Goal: Information Seeking & Learning: Check status

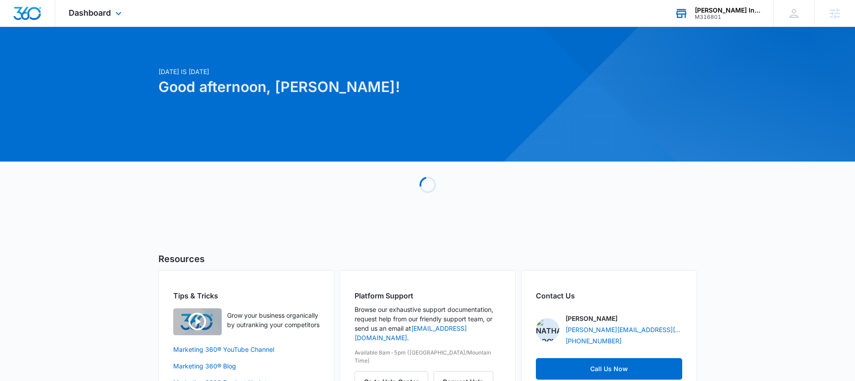
click at [726, 15] on div "M316801" at bounding box center [728, 17] width 66 height 6
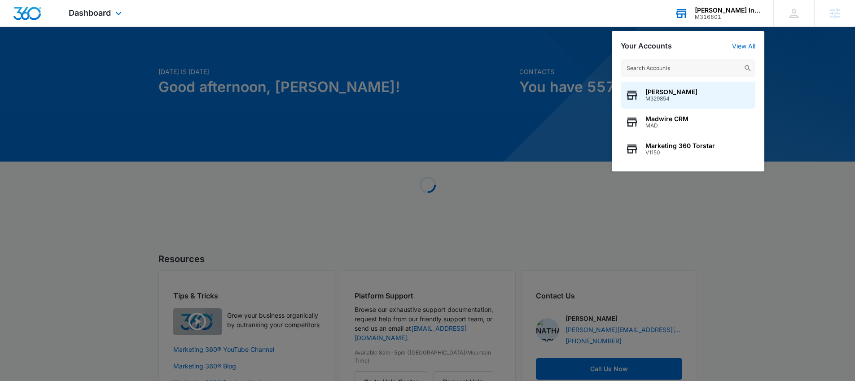
click at [671, 71] on input "text" at bounding box center [688, 68] width 135 height 18
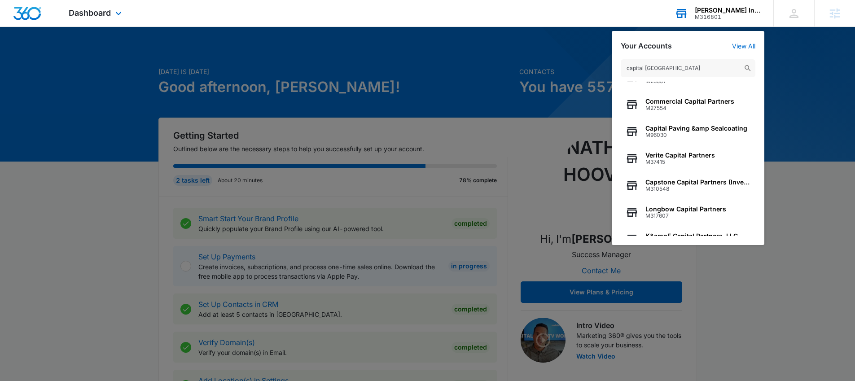
scroll to position [88, 0]
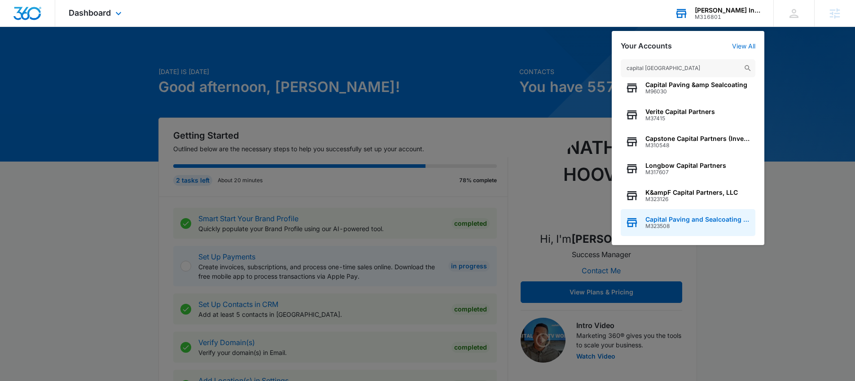
type input "capital [GEOGRAPHIC_DATA]"
click at [703, 220] on span "Capital Paving and Sealcoating LLC" at bounding box center [699, 219] width 106 height 7
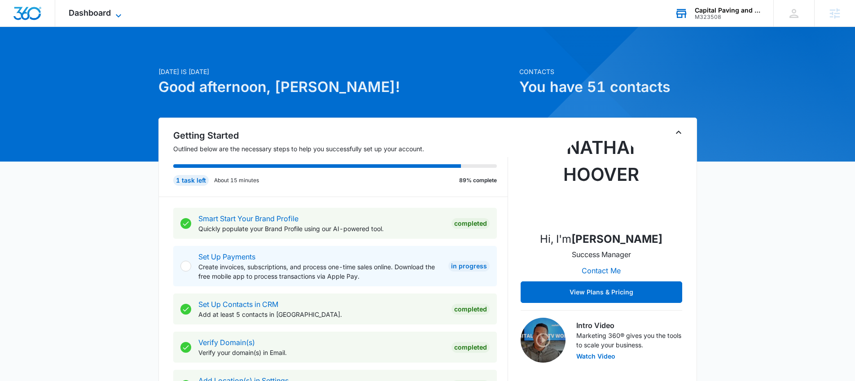
click at [101, 14] on span "Dashboard" at bounding box center [90, 12] width 42 height 9
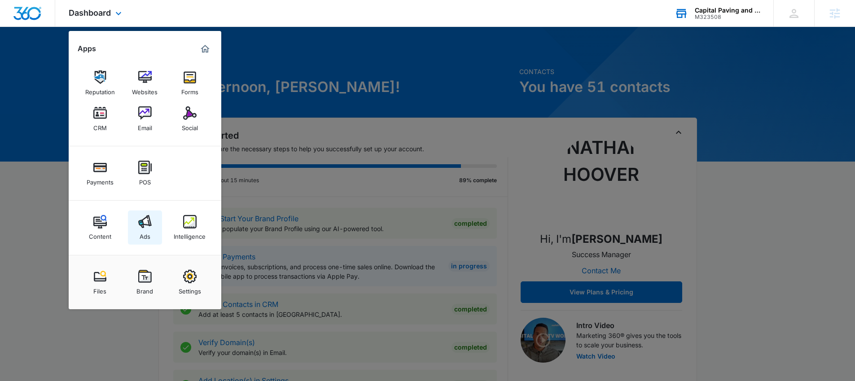
click at [144, 230] on div "Ads" at bounding box center [145, 235] width 11 height 12
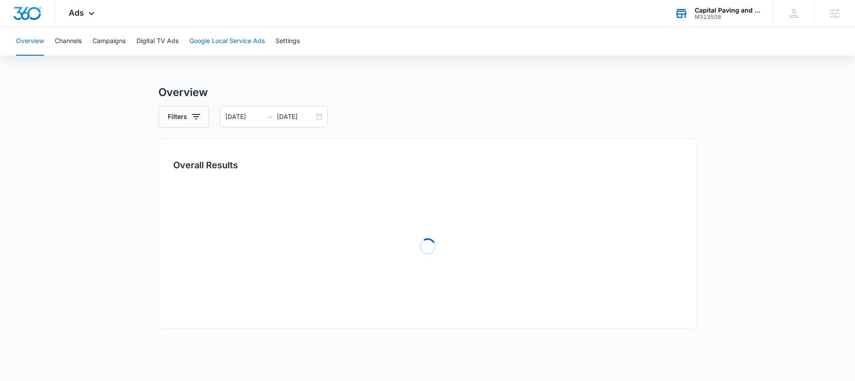
click at [224, 38] on button "Google Local Service Ads" at bounding box center [227, 41] width 75 height 29
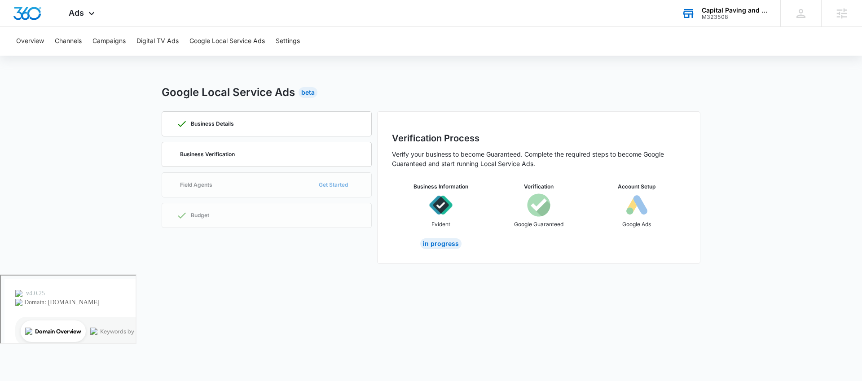
drag, startPoint x: 419, startPoint y: 165, endPoint x: 511, endPoint y: 175, distance: 93.5
click at [511, 175] on div "Verification Process Verify your business to become Guaranteed. Complete the re…" at bounding box center [539, 191] width 294 height 118
click at [319, 183] on div "Business Details Business Verification Field Agents Get Started Budget" at bounding box center [267, 187] width 210 height 153
click at [280, 216] on div "Business Details Business Verification Field Agents Get Started Budget" at bounding box center [267, 187] width 210 height 153
click at [441, 204] on img at bounding box center [440, 205] width 23 height 23
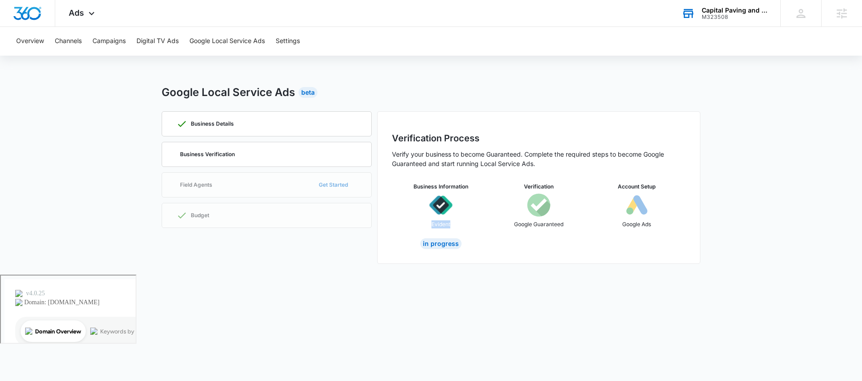
drag, startPoint x: 432, startPoint y: 223, endPoint x: 458, endPoint y: 224, distance: 27.0
click at [458, 224] on div "Business Information Evident" at bounding box center [441, 209] width 98 height 52
copy p "Evident"
click at [440, 243] on div "In Progress" at bounding box center [440, 243] width 41 height 11
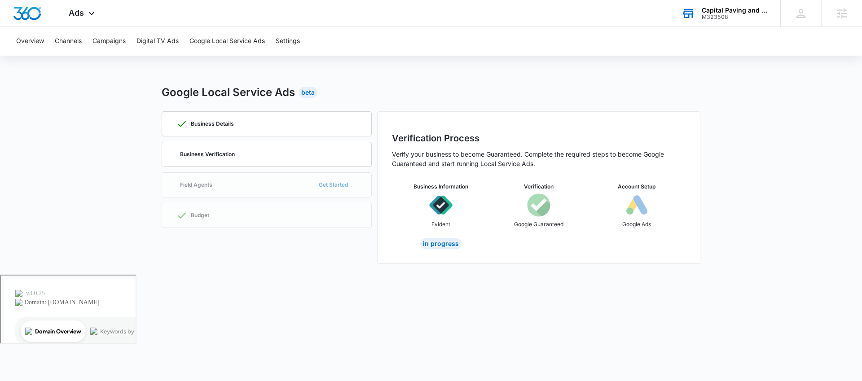
click at [450, 225] on div "Business Information Evident" at bounding box center [441, 209] width 98 height 52
click at [439, 246] on div "In Progress" at bounding box center [440, 243] width 41 height 11
click at [430, 243] on div "In Progress" at bounding box center [440, 243] width 41 height 11
click at [202, 155] on p "Business Verification" at bounding box center [207, 154] width 55 height 5
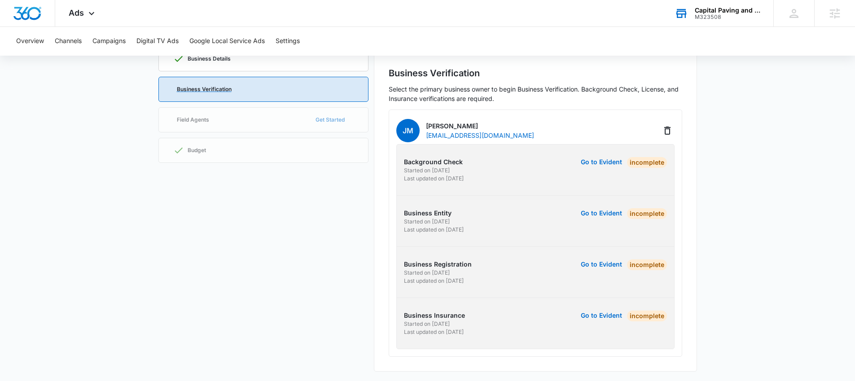
scroll to position [66, 0]
click at [597, 158] on button "Go to Evident" at bounding box center [601, 161] width 41 height 6
click at [601, 160] on button "Go to Evident" at bounding box center [601, 161] width 41 height 6
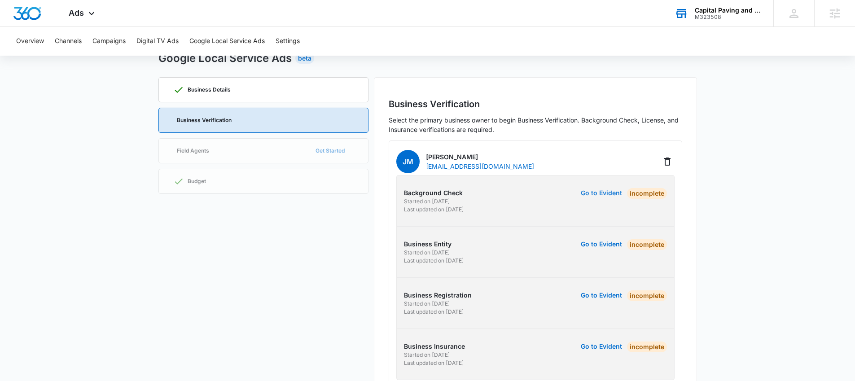
scroll to position [0, 0]
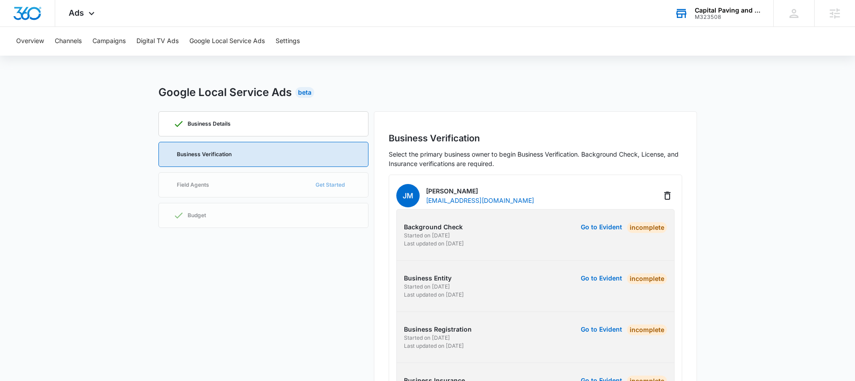
click at [336, 183] on div "Business Details Business Verification Field Agents Get Started Budget" at bounding box center [264, 274] width 210 height 326
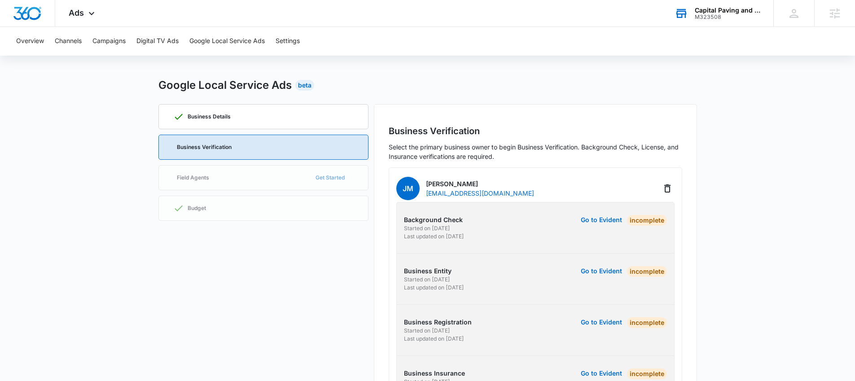
scroll to position [10, 0]
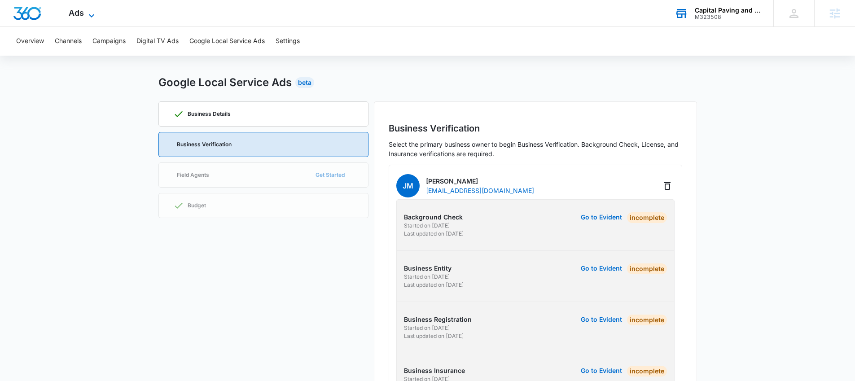
click at [77, 11] on span "Ads" at bounding box center [76, 12] width 15 height 9
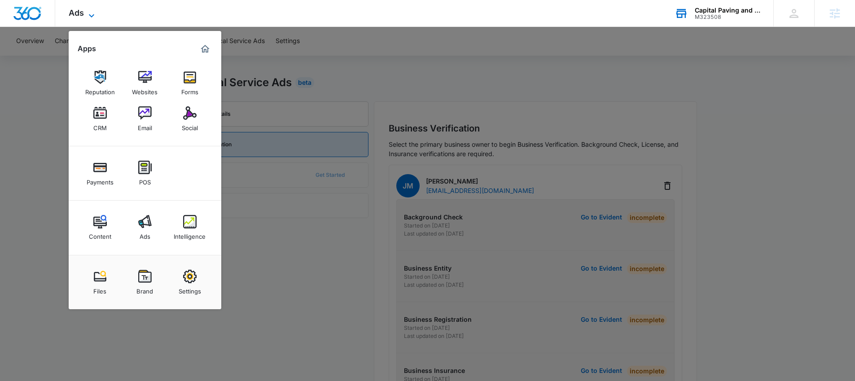
click at [77, 11] on span "Ads" at bounding box center [76, 12] width 15 height 9
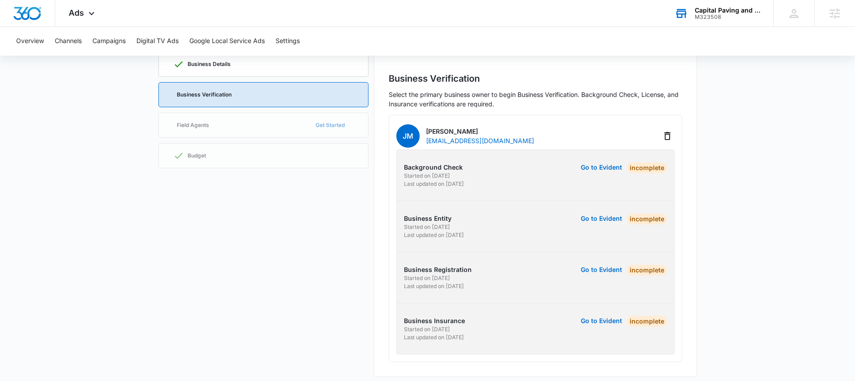
scroll to position [59, 0]
click at [698, 9] on div "Capital Paving and Sealcoating LLC" at bounding box center [728, 10] width 66 height 7
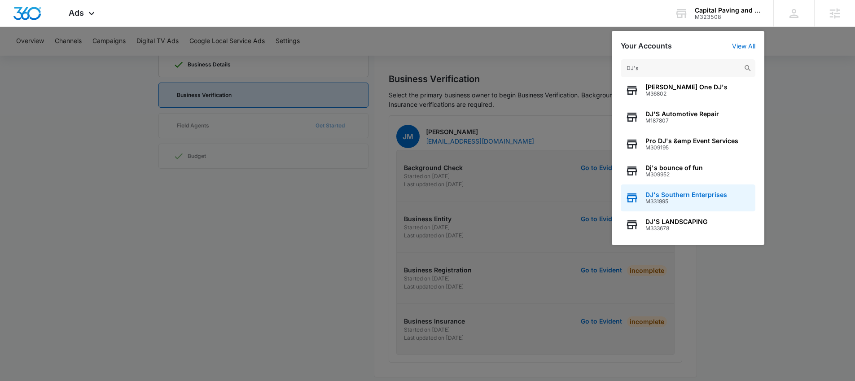
scroll to position [7, 0]
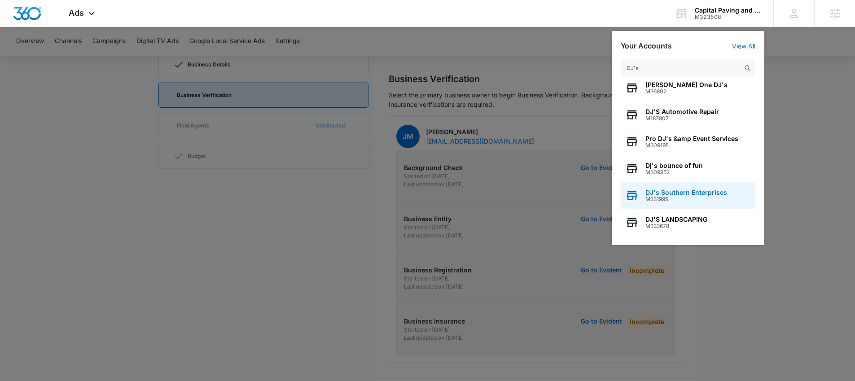
type input "DJ's"
click at [686, 201] on span "M331995" at bounding box center [687, 199] width 82 height 6
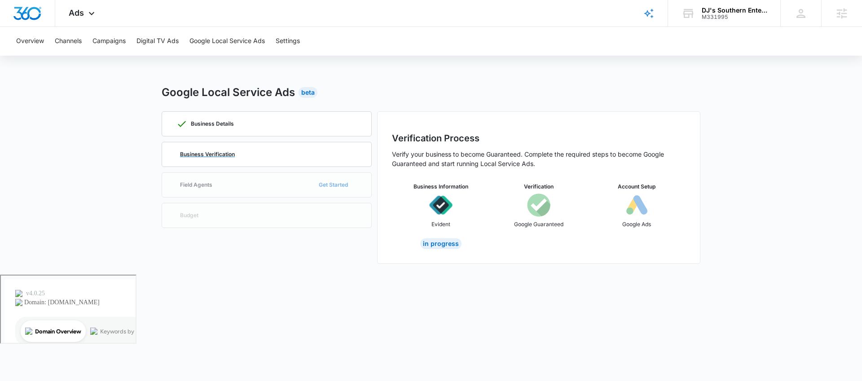
click at [218, 155] on p "Business Verification" at bounding box center [207, 154] width 55 height 5
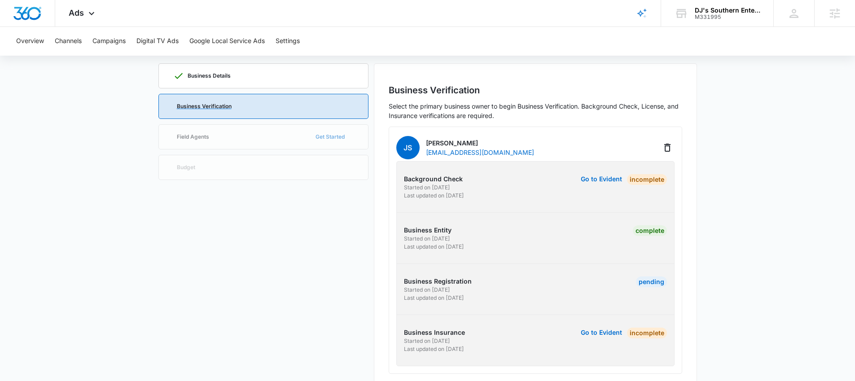
scroll to position [46, 0]
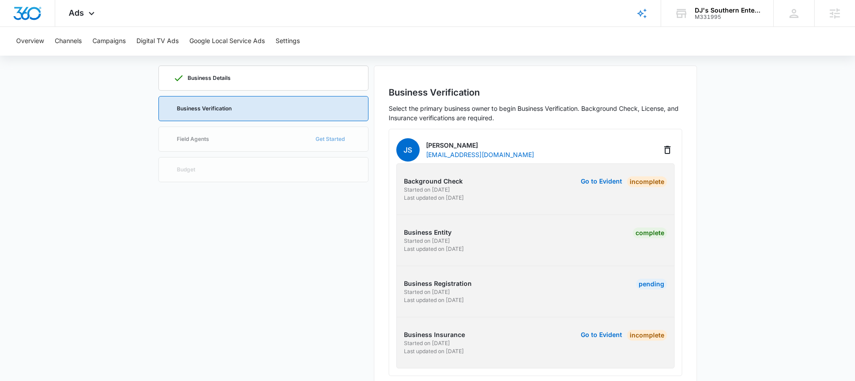
click at [302, 138] on div "Business Details Business Verification Field Agents Get Started Budget" at bounding box center [264, 229] width 210 height 326
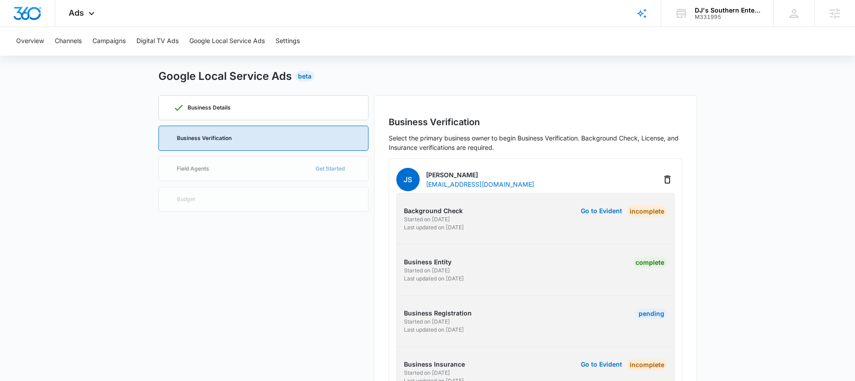
scroll to position [17, 0]
click at [307, 166] on div "Business Details Business Verification Field Agents Get Started Budget" at bounding box center [264, 258] width 210 height 326
click at [246, 102] on div "Business Details" at bounding box center [263, 107] width 181 height 24
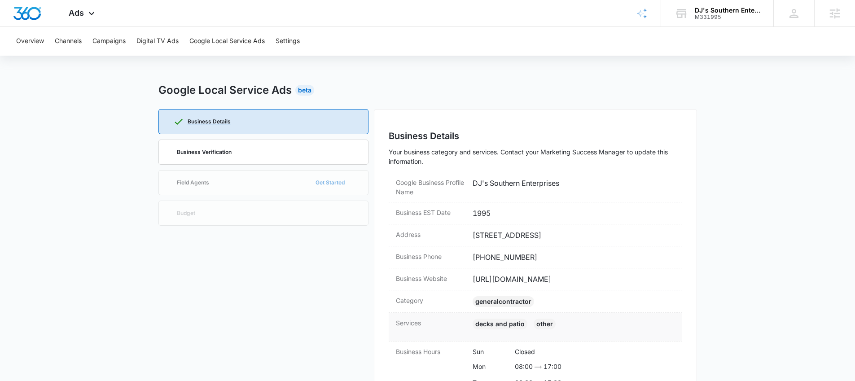
scroll to position [0, 0]
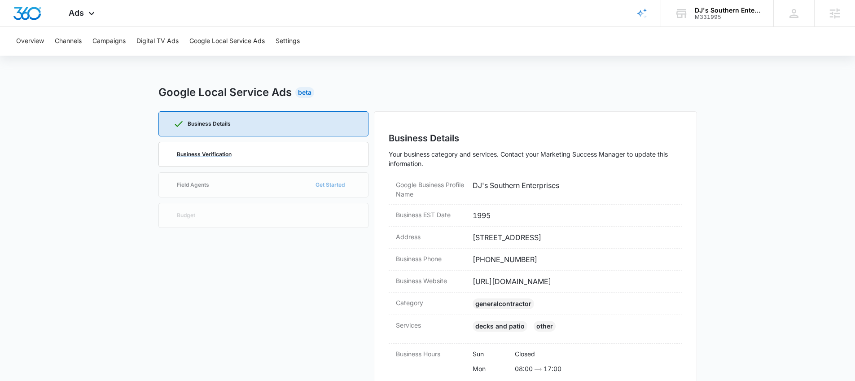
click at [236, 155] on div "Business Verification" at bounding box center [263, 154] width 181 height 24
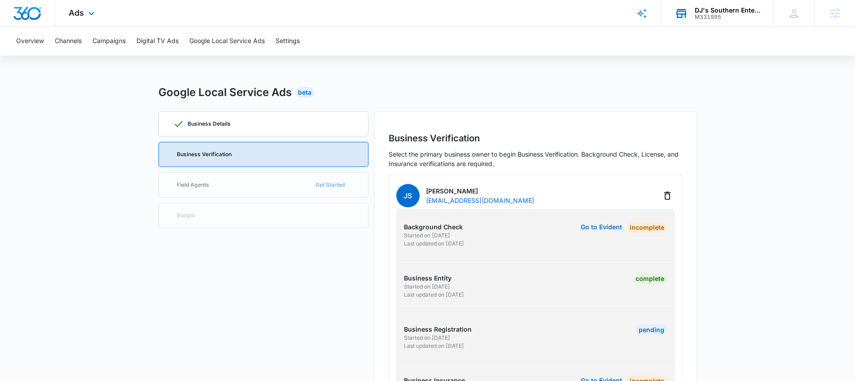
click at [723, 10] on div "DJ's Southern Enterprises" at bounding box center [728, 10] width 66 height 7
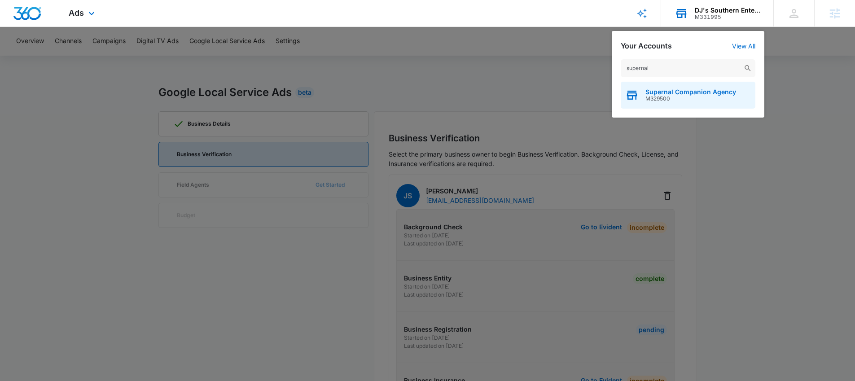
type input "supernal"
click at [669, 90] on span "Supernal Companion Agency" at bounding box center [691, 91] width 91 height 7
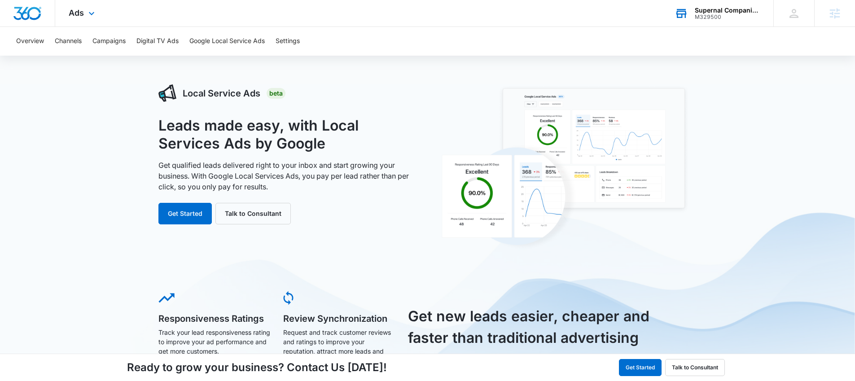
click at [88, 6] on div "Ads Apps Reputation Websites Forms CRM Email Social Payments POS Content Ads In…" at bounding box center [82, 13] width 55 height 26
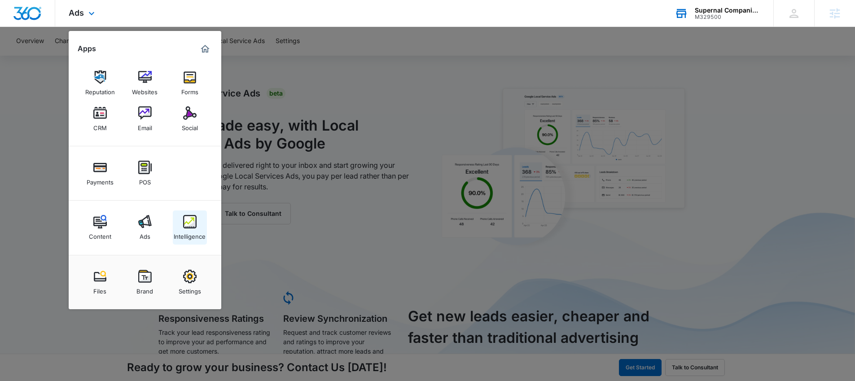
click at [189, 226] on img at bounding box center [189, 221] width 13 height 13
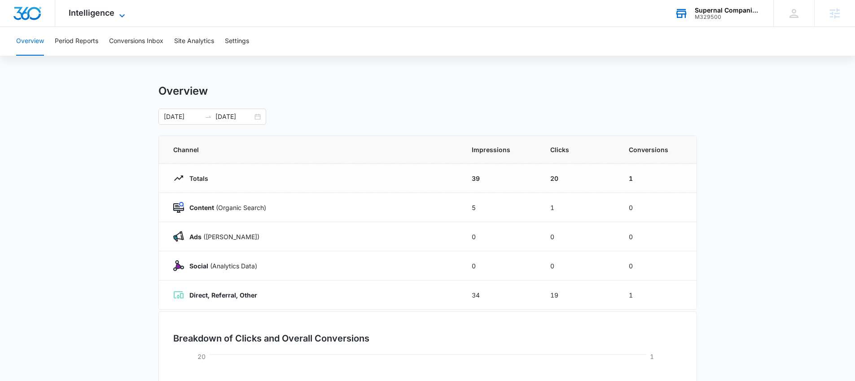
click at [98, 15] on span "Intelligence" at bounding box center [92, 12] width 46 height 9
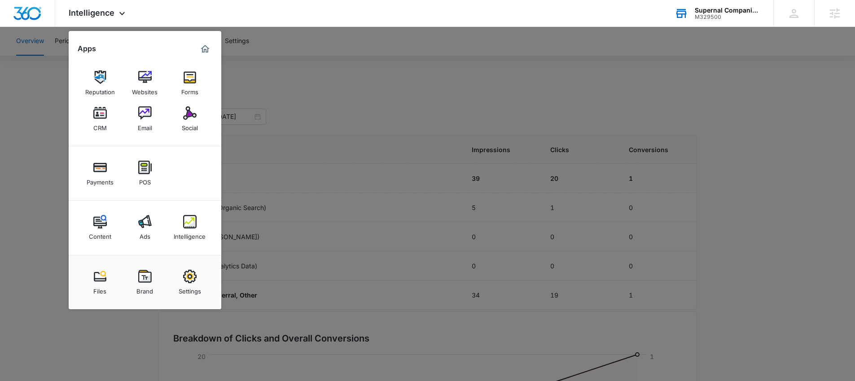
click at [350, 84] on div at bounding box center [427, 190] width 855 height 381
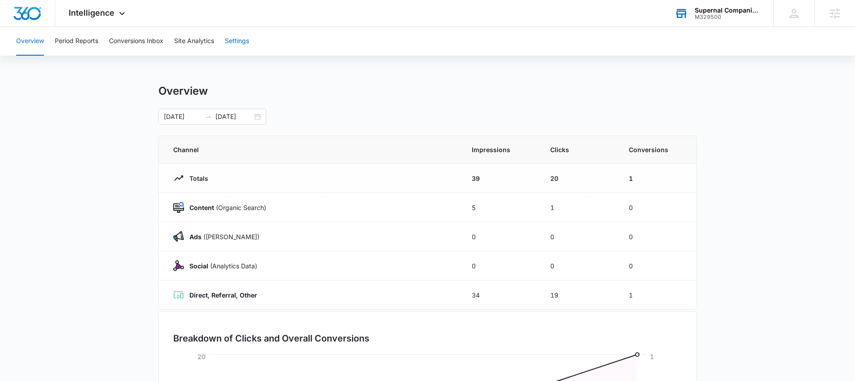
click at [247, 40] on button "Settings" at bounding box center [237, 41] width 24 height 29
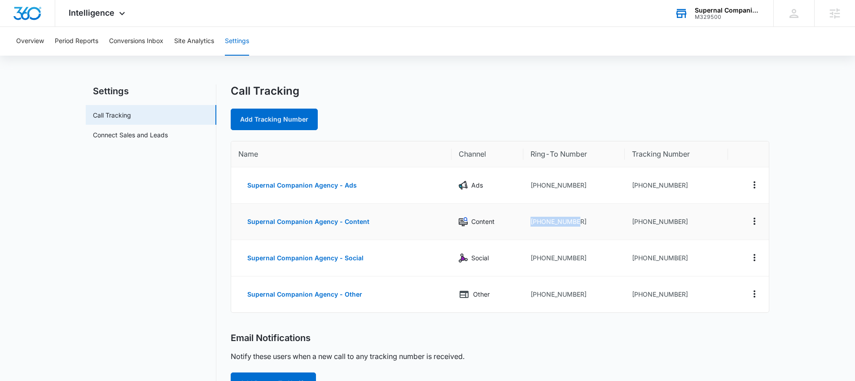
drag, startPoint x: 576, startPoint y: 221, endPoint x: 529, endPoint y: 223, distance: 47.2
click at [529, 223] on td "+18573848927" at bounding box center [574, 222] width 101 height 36
drag, startPoint x: 629, startPoint y: 185, endPoint x: 680, endPoint y: 185, distance: 50.8
click at [680, 185] on td "+18572013679" at bounding box center [676, 185] width 103 height 36
copy td "+18572013679"
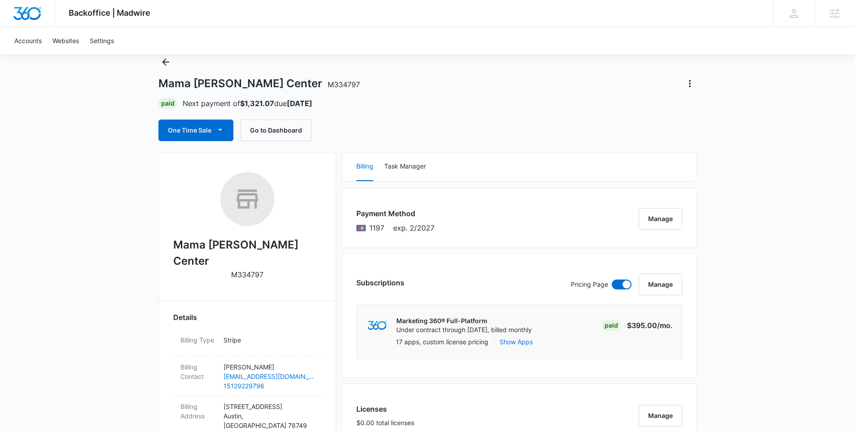
scroll to position [71, 0]
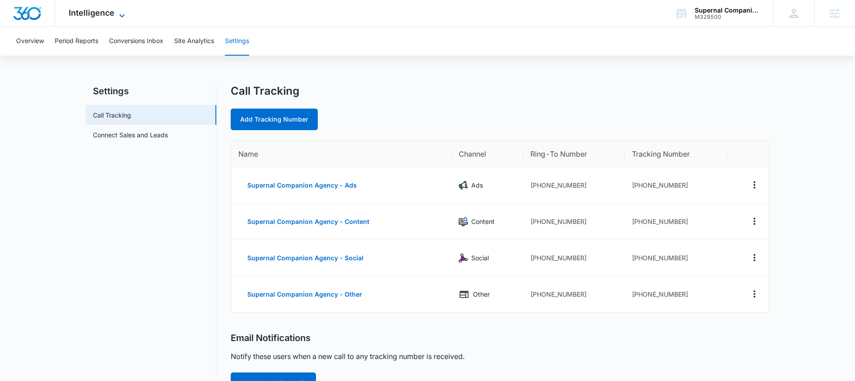
click at [111, 14] on span "Intelligence" at bounding box center [92, 12] width 46 height 9
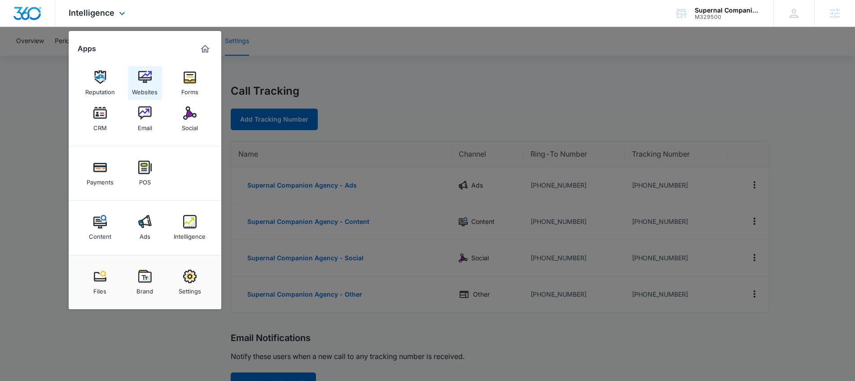
click at [146, 85] on div "Websites" at bounding box center [145, 90] width 26 height 12
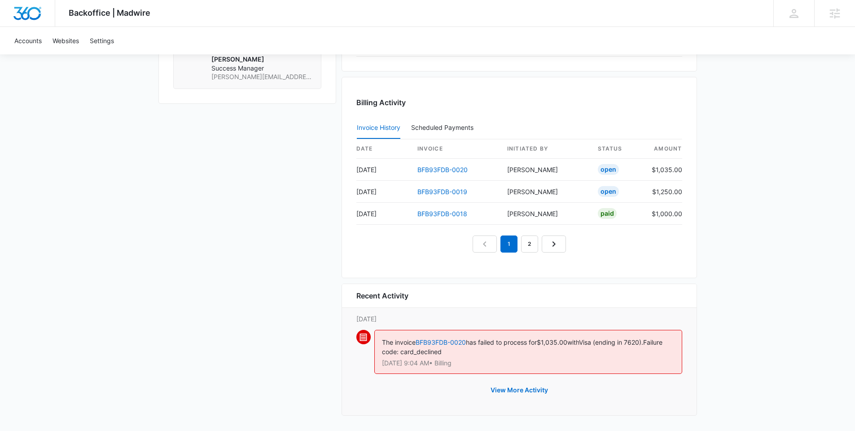
scroll to position [865, 0]
click at [432, 166] on link "BFB93FDB-0020" at bounding box center [443, 168] width 50 height 8
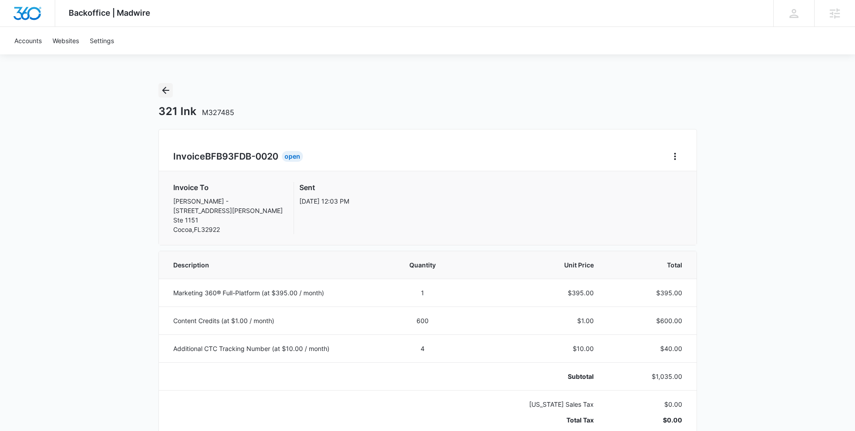
click at [169, 90] on icon "Back" at bounding box center [165, 90] width 11 height 11
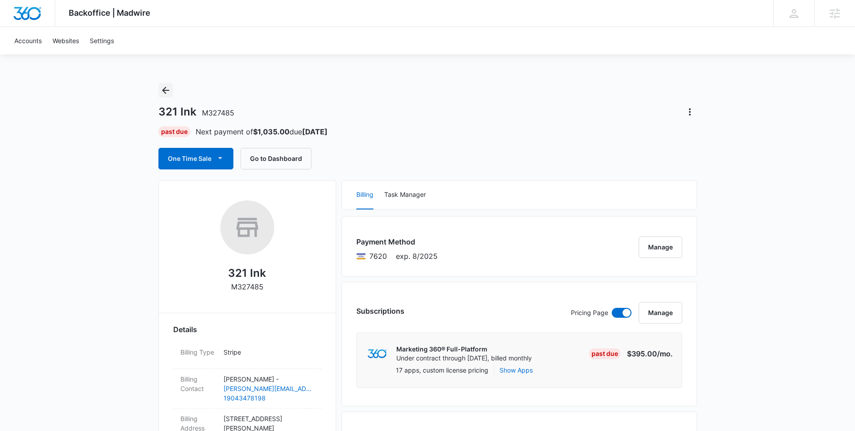
click at [164, 91] on icon "Back" at bounding box center [165, 90] width 11 height 11
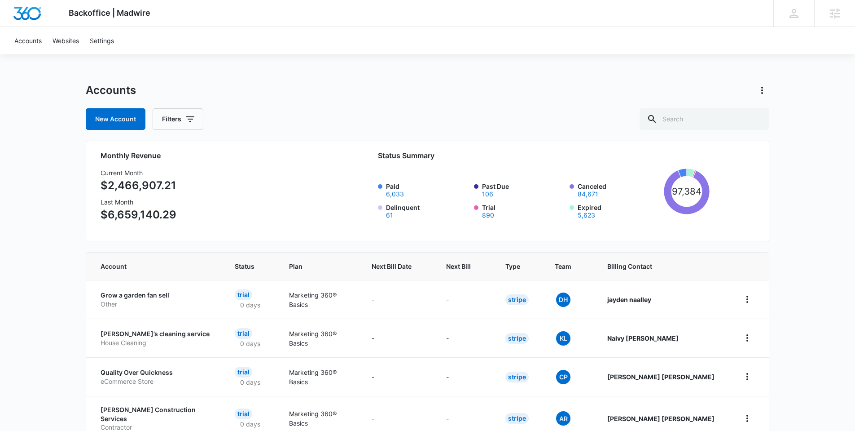
click at [110, 184] on p "$2,466,907.21" at bounding box center [139, 185] width 76 height 16
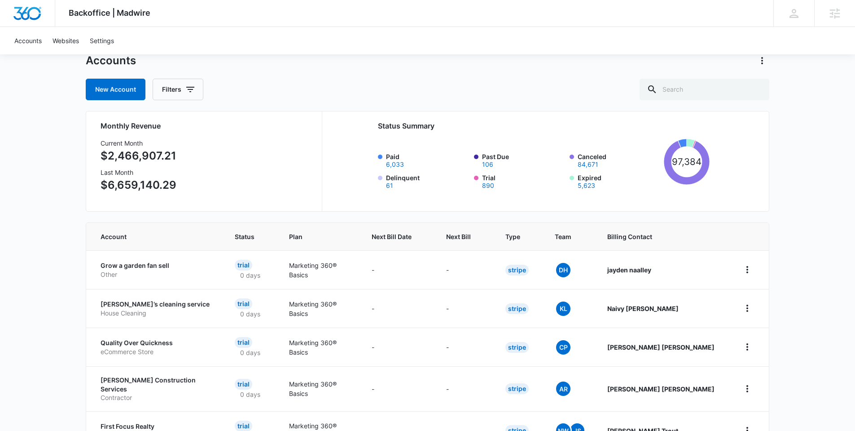
scroll to position [19, 0]
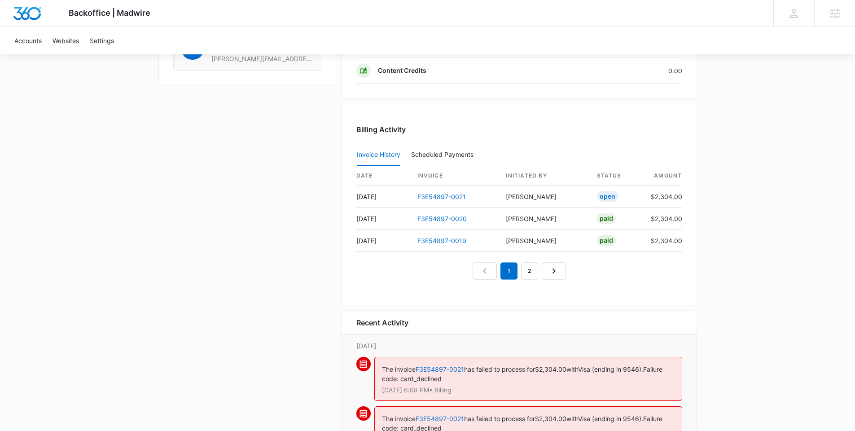
scroll to position [852, 0]
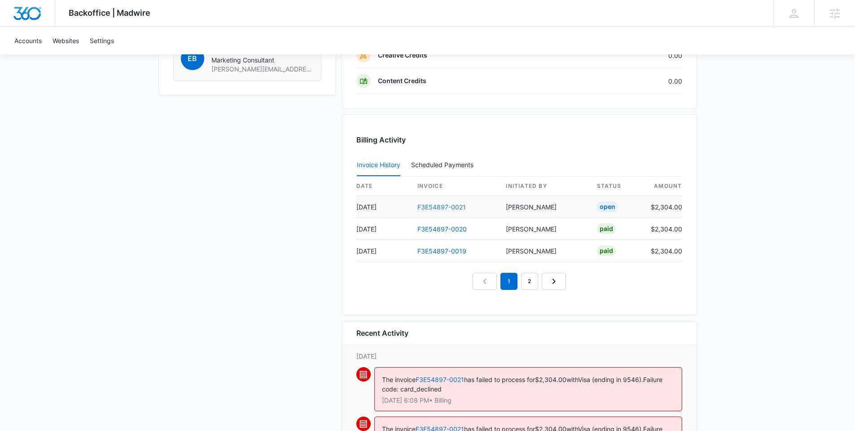
click at [444, 205] on link "F3E54897-0021" at bounding box center [442, 207] width 48 height 8
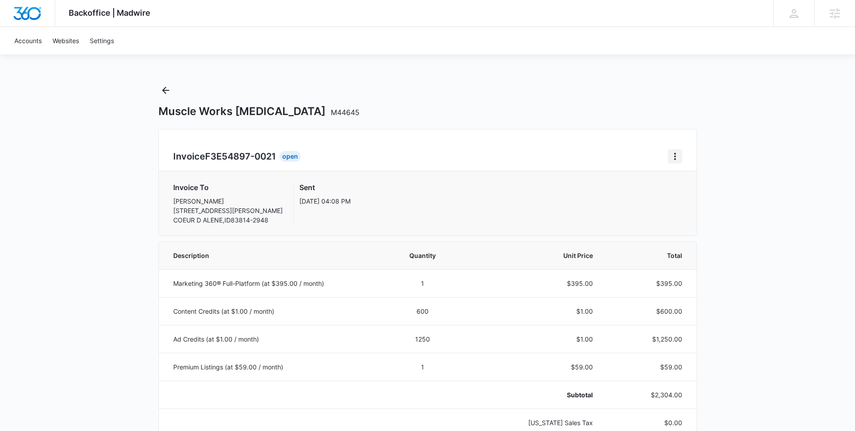
click at [670, 154] on icon "Home" at bounding box center [675, 156] width 11 height 11
click at [695, 180] on link "Download Invoice" at bounding box center [705, 181] width 52 height 8
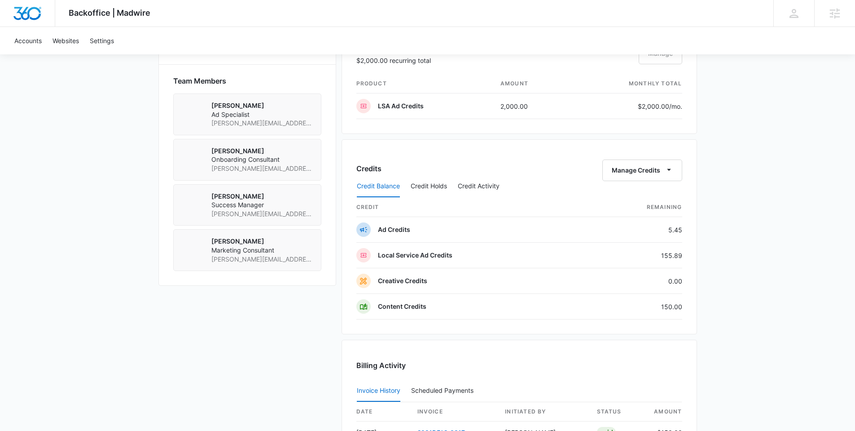
scroll to position [556, 0]
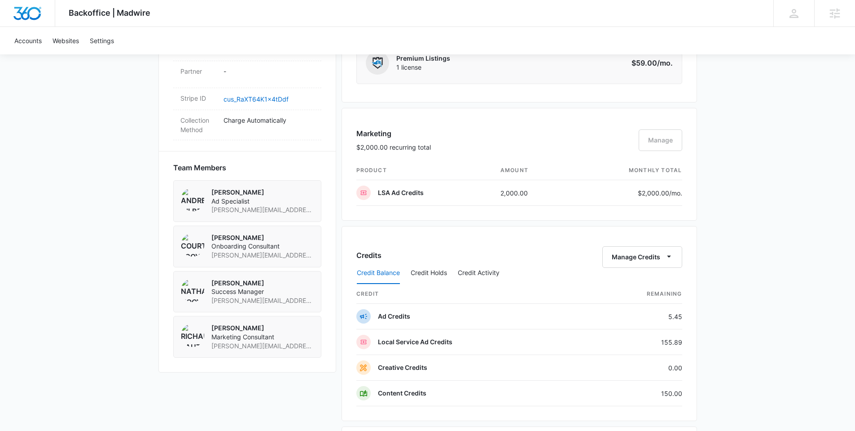
click at [615, 146] on div "Marketing $2,000.00 recurring total Manage" at bounding box center [520, 144] width 326 height 33
click at [660, 139] on div "Marketing $2,000.00 recurring total Manage" at bounding box center [520, 144] width 326 height 33
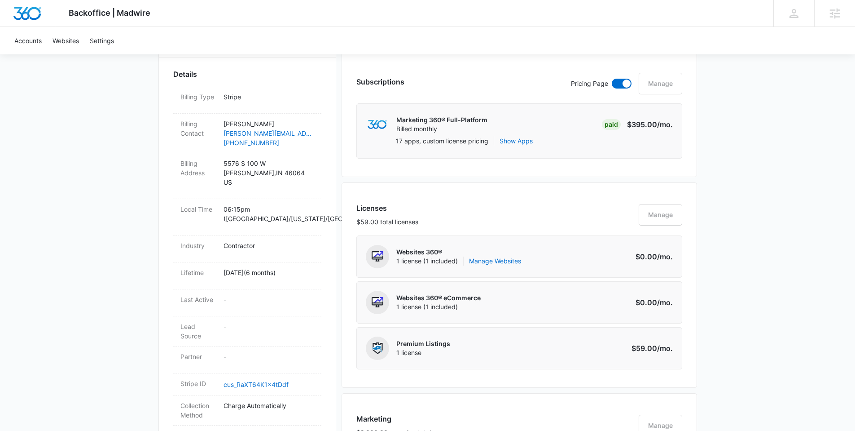
scroll to position [71, 0]
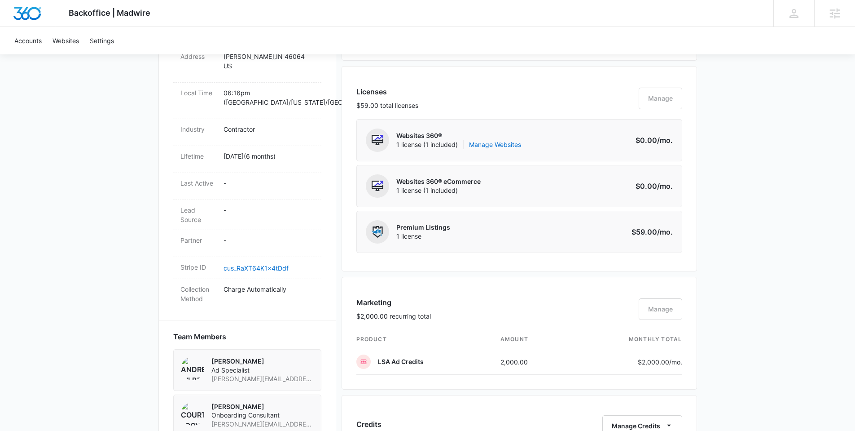
scroll to position [578, 0]
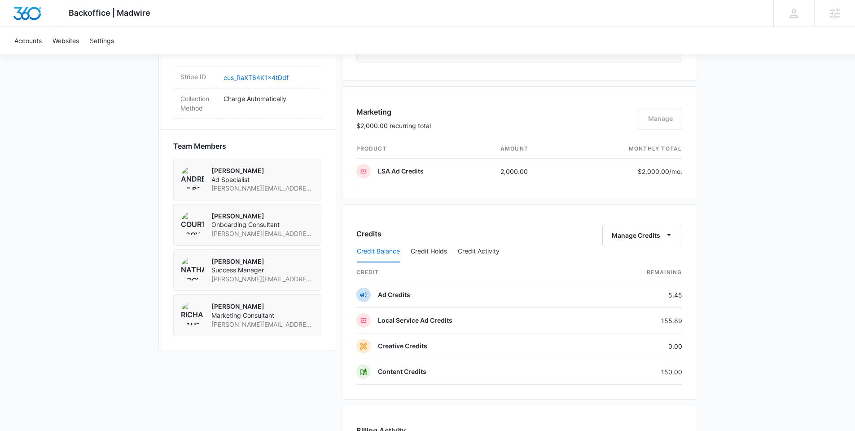
click at [657, 118] on div "Marketing $2,000.00 recurring total Manage" at bounding box center [520, 122] width 326 height 33
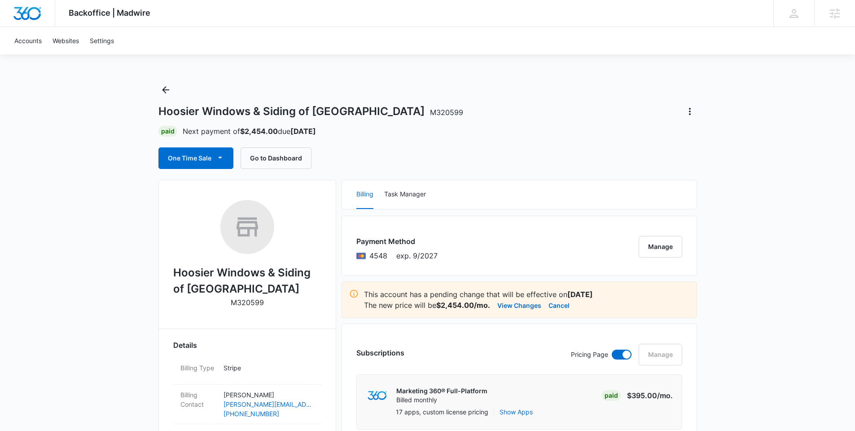
scroll to position [0, 0]
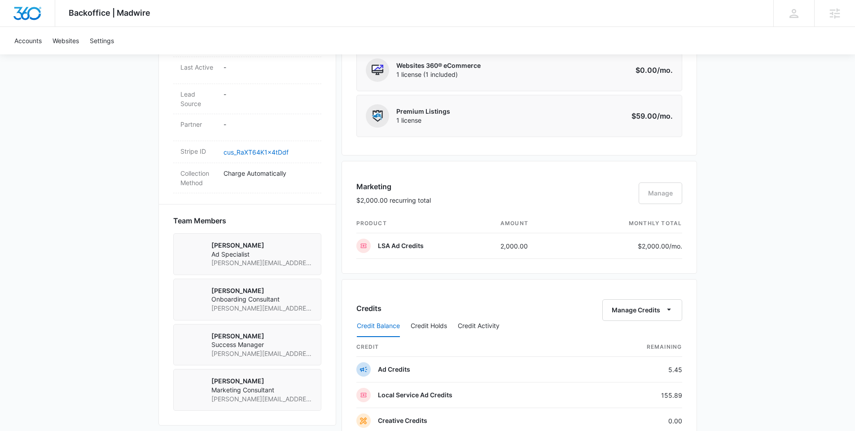
scroll to position [508, 0]
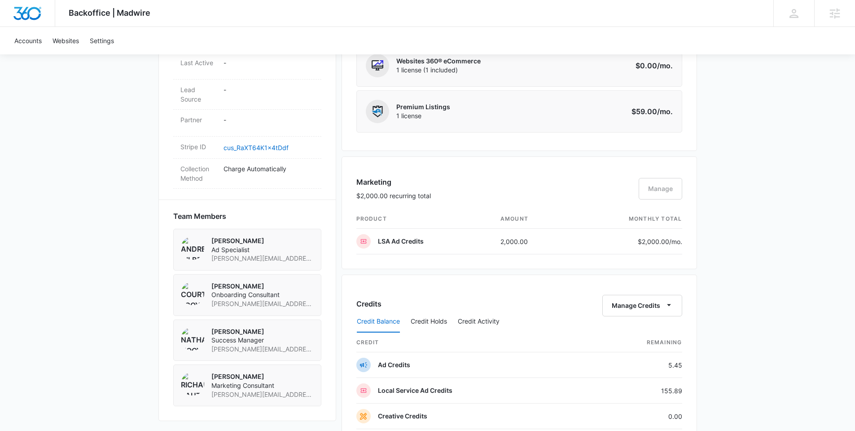
click at [658, 195] on div "Marketing $2,000.00 recurring total Manage" at bounding box center [520, 192] width 326 height 33
drag, startPoint x: 631, startPoint y: 183, endPoint x: 696, endPoint y: 205, distance: 68.7
click at [696, 205] on div "Marketing $2,000.00 recurring total Manage product amount monthly total LSA Ad …" at bounding box center [520, 212] width 356 height 113
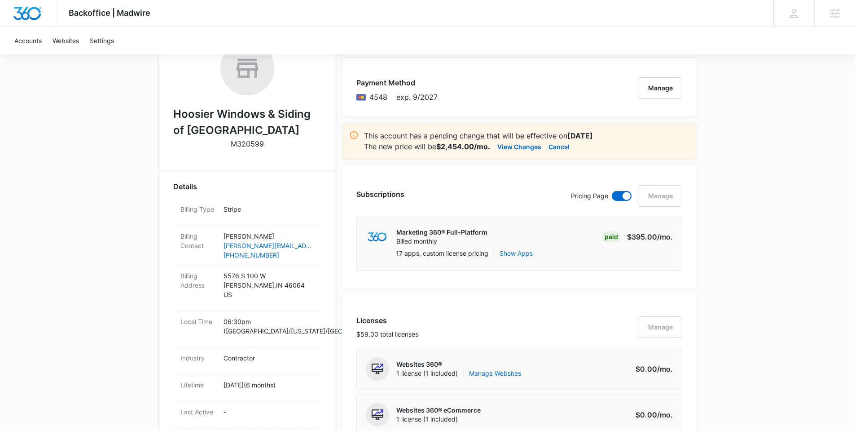
scroll to position [0, 0]
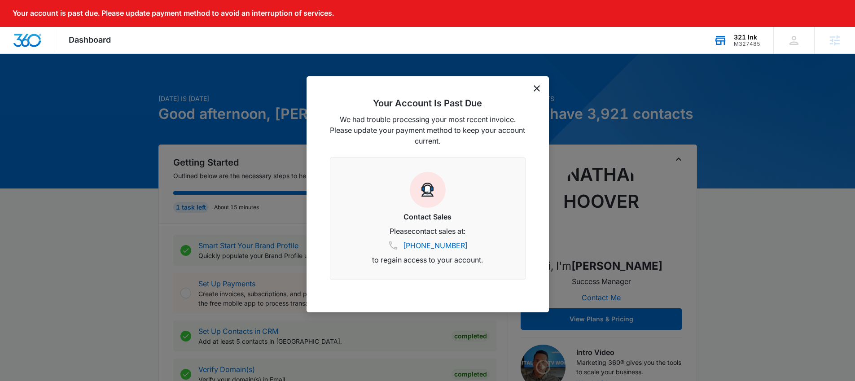
click at [742, 39] on div "321 Ink" at bounding box center [747, 37] width 26 height 7
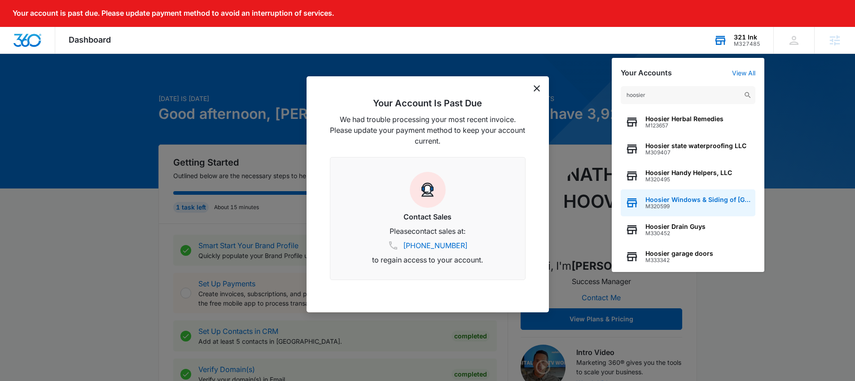
type input "hoosier"
click at [683, 202] on span "Hoosier Windows & Siding of Indianapolis" at bounding box center [699, 199] width 106 height 7
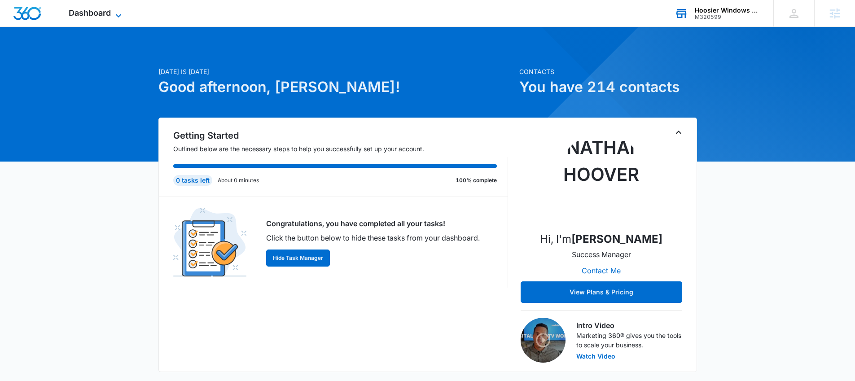
click at [84, 17] on span "Dashboard" at bounding box center [90, 12] width 42 height 9
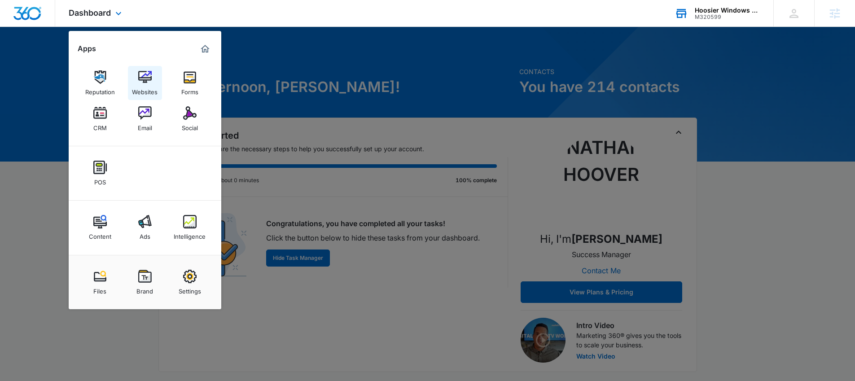
click at [143, 82] on img at bounding box center [144, 77] width 13 height 13
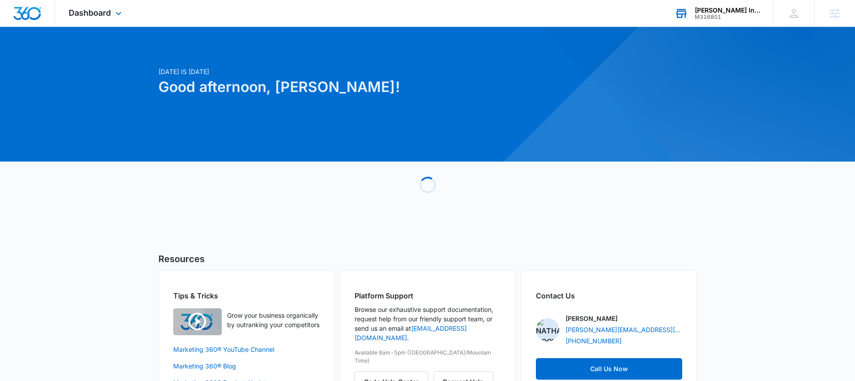
click at [709, 12] on div "Patsel Insurance Agency" at bounding box center [728, 10] width 66 height 7
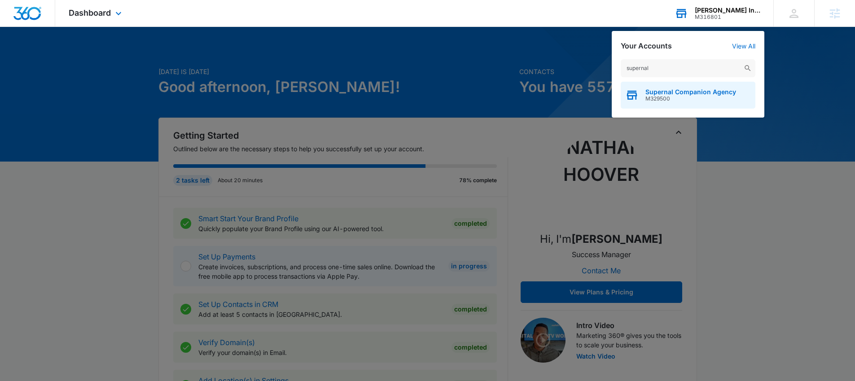
type input "supernal"
click at [657, 96] on span "M329500" at bounding box center [691, 99] width 91 height 6
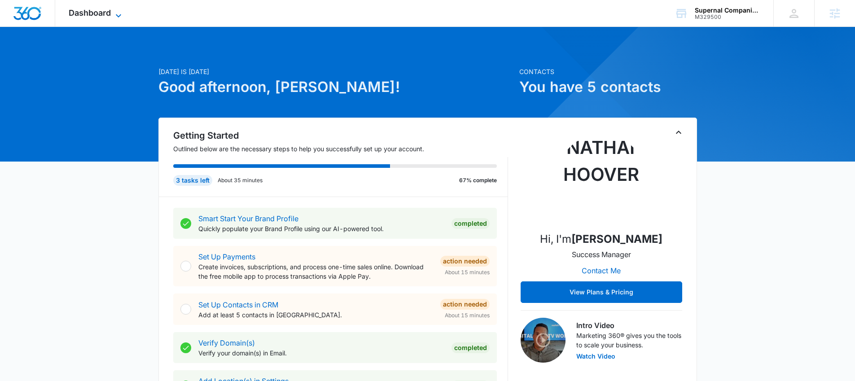
click at [88, 15] on span "Dashboard" at bounding box center [90, 12] width 42 height 9
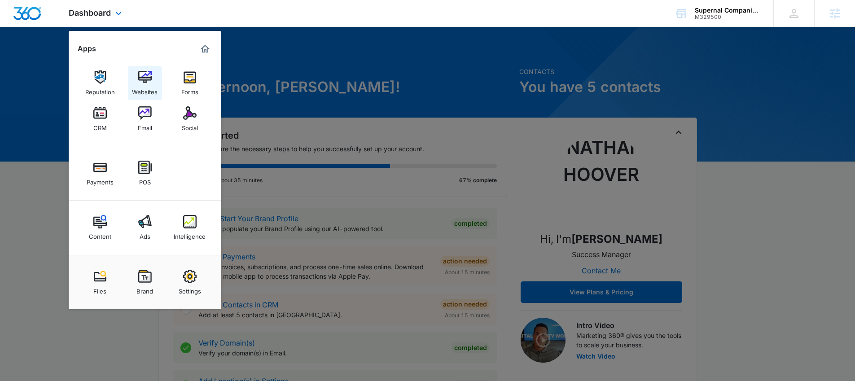
click at [145, 81] on img at bounding box center [144, 77] width 13 height 13
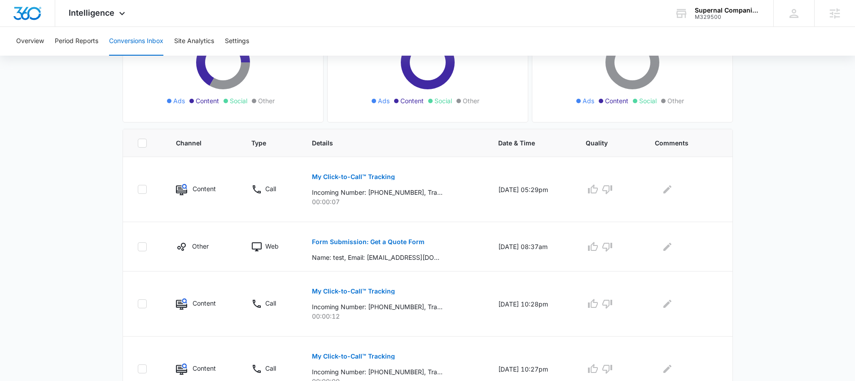
scroll to position [126, 0]
click at [419, 213] on td "My Click-to-Call™ Tracking Incoming Number: +16174475011, Tracking Number: +185…" at bounding box center [394, 189] width 186 height 65
click at [357, 177] on p "My Click-to-Call™ Tracking" at bounding box center [353, 176] width 83 height 6
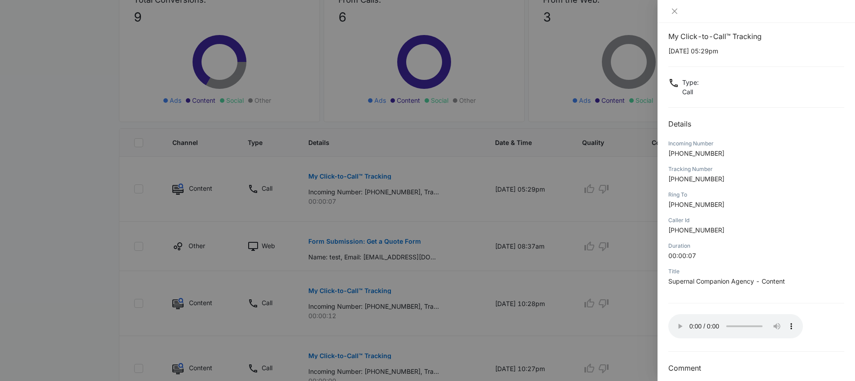
scroll to position [0, 0]
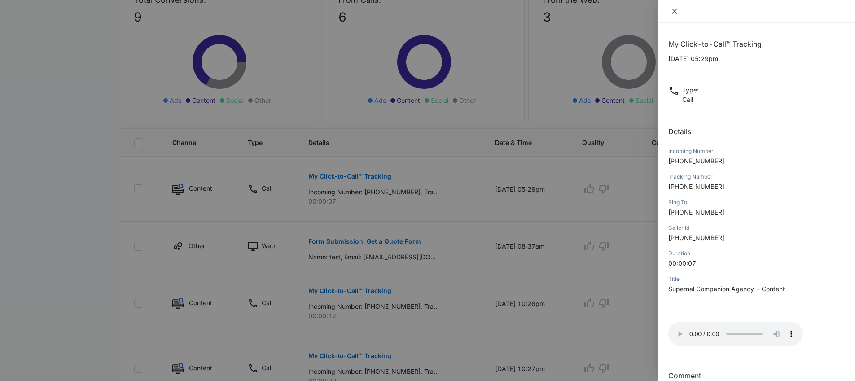
click at [676, 12] on icon "close" at bounding box center [674, 11] width 5 height 5
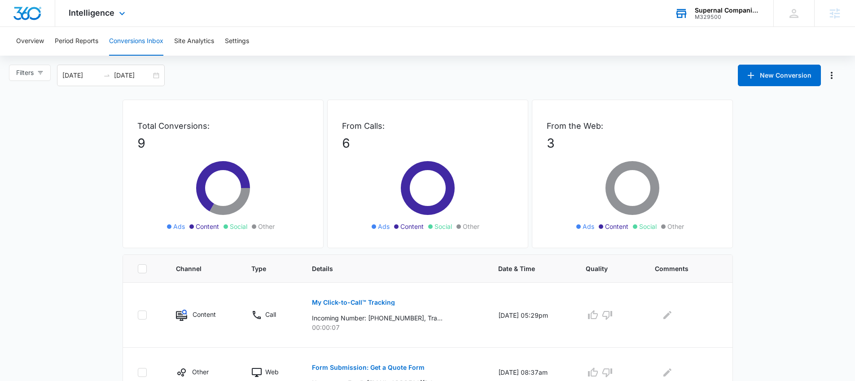
click at [708, 14] on div "M329500" at bounding box center [728, 17] width 66 height 6
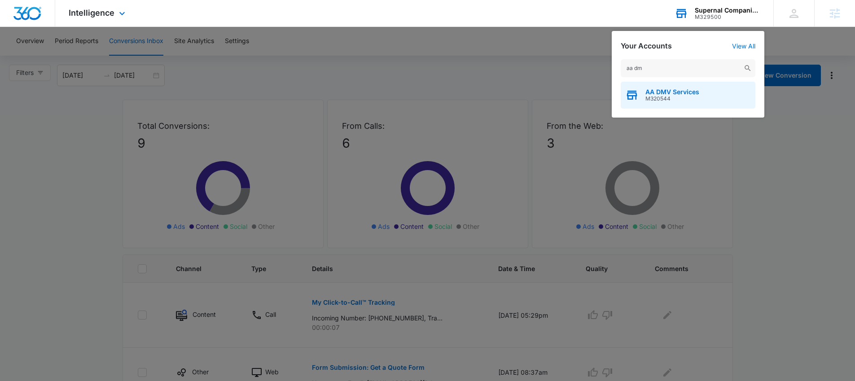
type input "aa dm"
click at [670, 88] on span "AA DMV Services" at bounding box center [673, 91] width 54 height 7
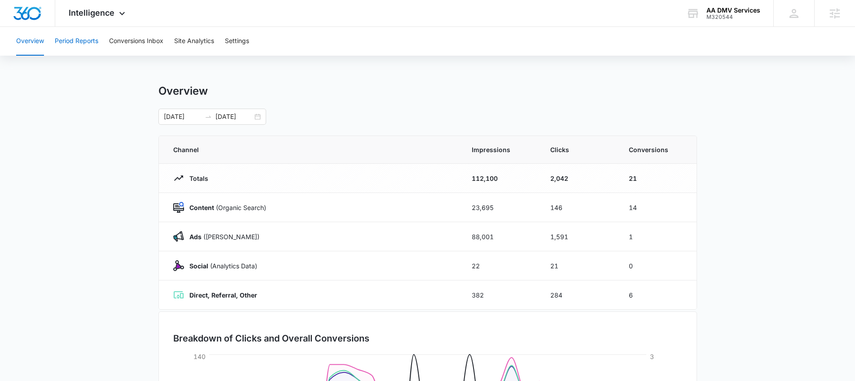
click at [83, 39] on button "Period Reports" at bounding box center [77, 41] width 44 height 29
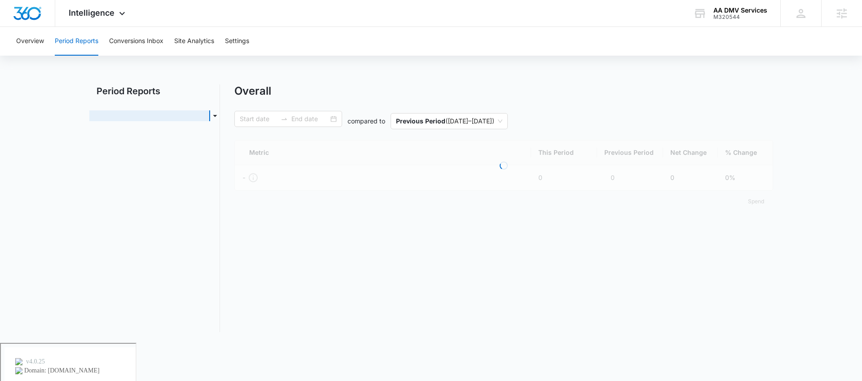
type input "07/13/2025"
type input "08/12/2025"
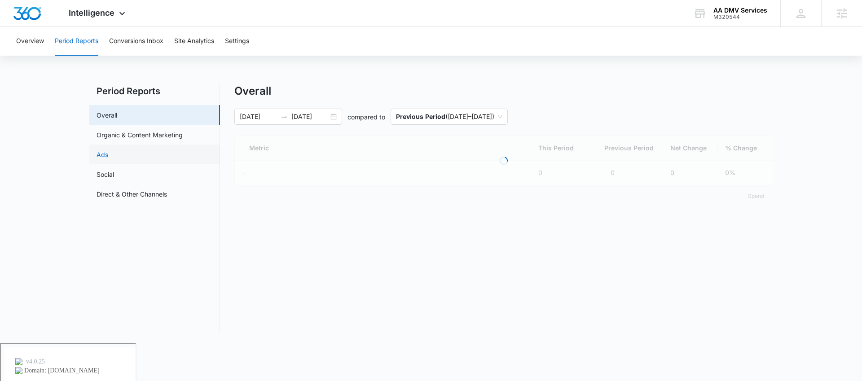
click at [108, 154] on link "Ads" at bounding box center [103, 154] width 12 height 9
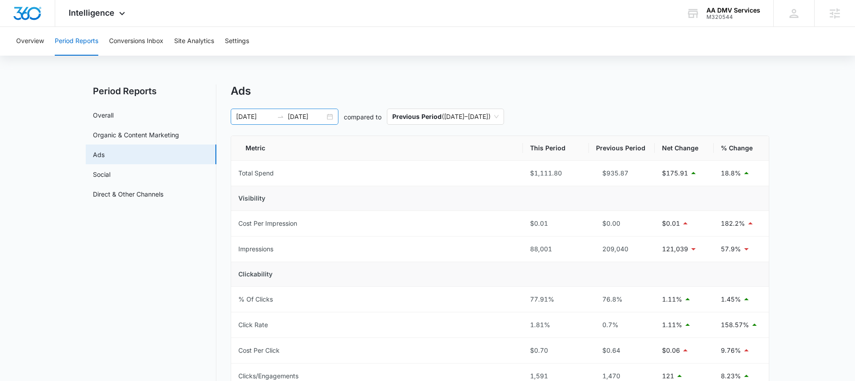
click at [324, 113] on input "08/12/2025" at bounding box center [306, 117] width 37 height 10
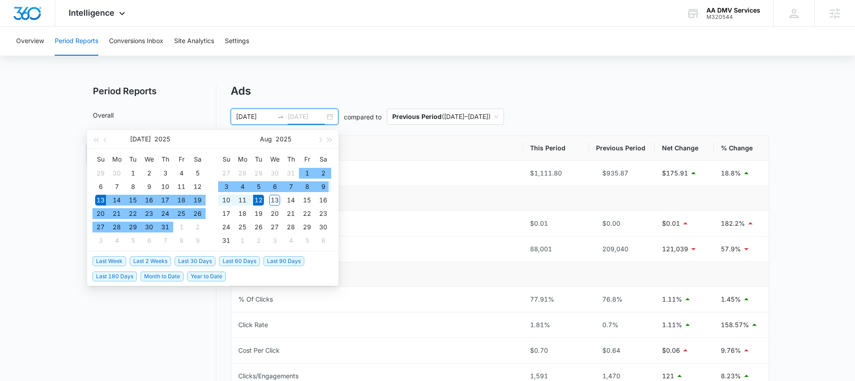
type input "08/12/2025"
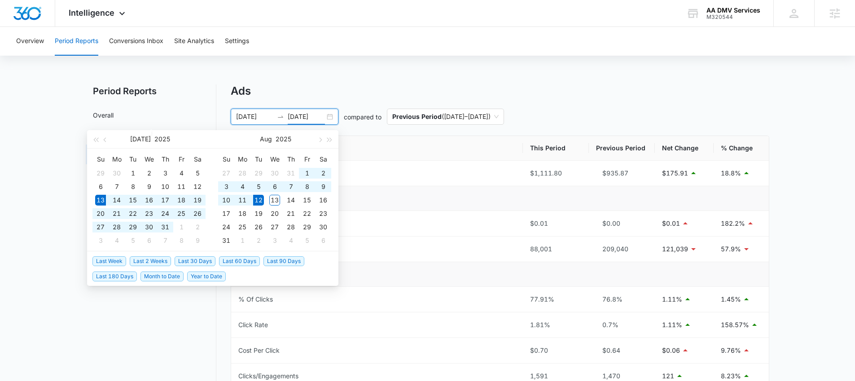
click at [199, 262] on span "Last 30 Days" at bounding box center [195, 261] width 41 height 10
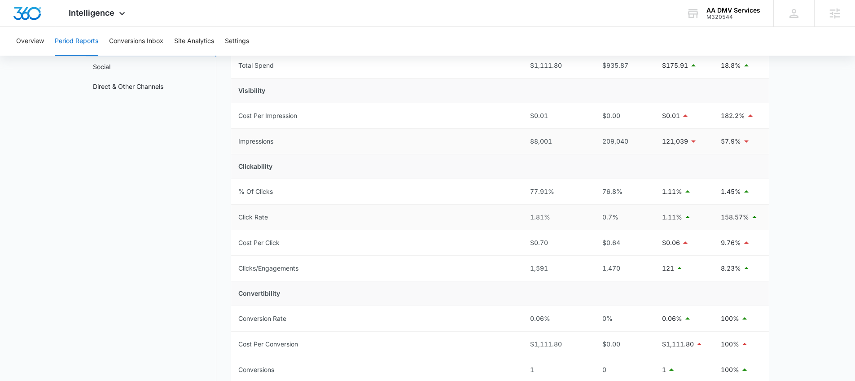
scroll to position [213, 0]
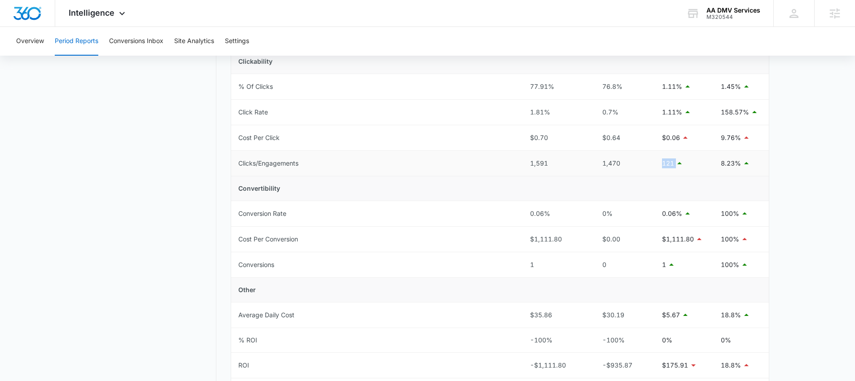
drag, startPoint x: 655, startPoint y: 161, endPoint x: 686, endPoint y: 163, distance: 30.6
click at [686, 163] on td "121" at bounding box center [684, 164] width 59 height 26
click at [341, 158] on td "Clicks/Engagements" at bounding box center [377, 164] width 292 height 26
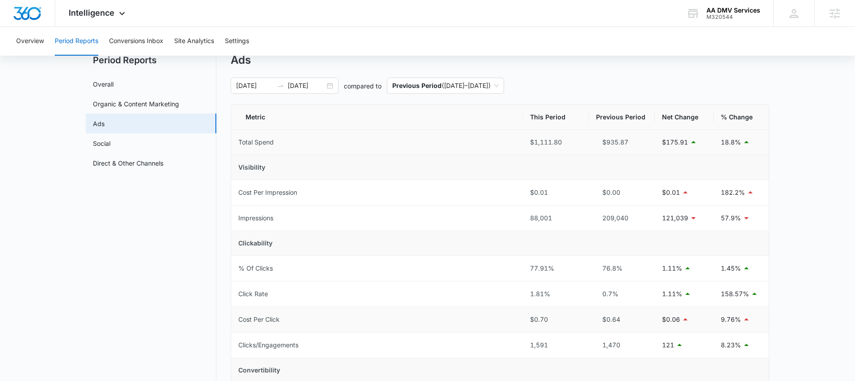
scroll to position [0, 0]
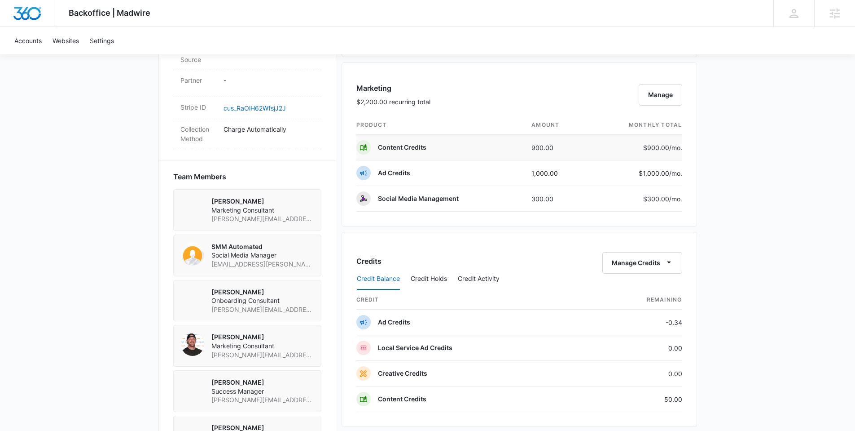
scroll to position [692, 0]
